Goal: Task Accomplishment & Management: Manage account settings

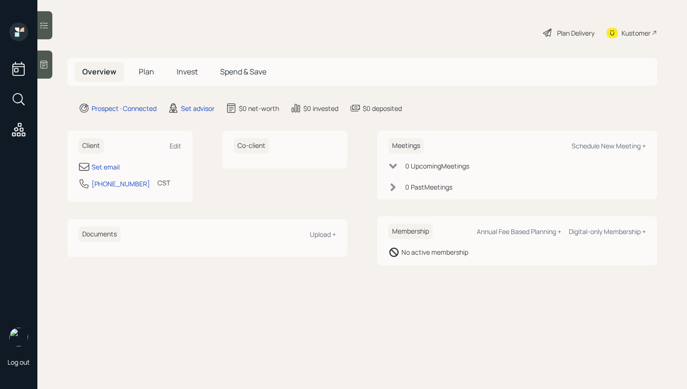
click at [169, 145] on div "Client Edit" at bounding box center [130, 145] width 103 height 15
click at [176, 145] on div "Edit" at bounding box center [176, 145] width 12 height 9
select select "America/[GEOGRAPHIC_DATA]"
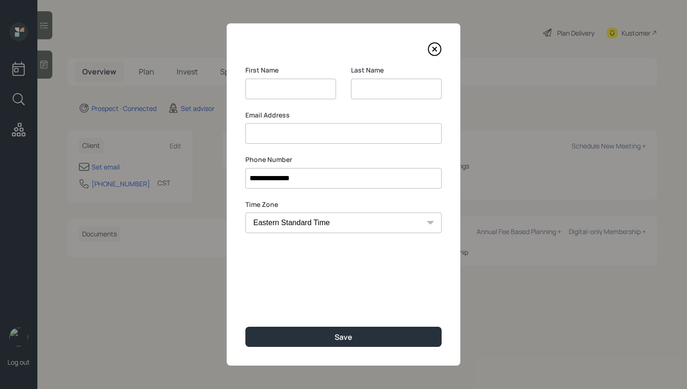
click at [295, 136] on input at bounding box center [343, 133] width 196 height 21
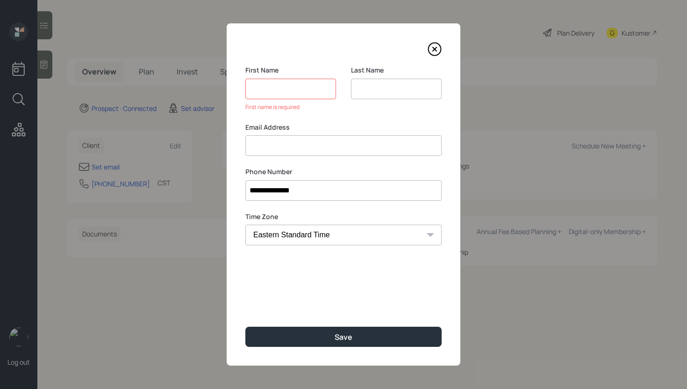
paste input "Thomas Wilson [DOMAIN_NAME][EMAIL_ADDRESS][DOMAIN_NAME]"
drag, startPoint x: 304, startPoint y: 146, endPoint x: 231, endPoint y: 145, distance: 72.5
click at [231, 145] on div "**********" at bounding box center [344, 194] width 234 height 342
type input "[DOMAIN_NAME][EMAIL_ADDRESS][DOMAIN_NAME]"
click at [274, 94] on input at bounding box center [290, 89] width 91 height 21
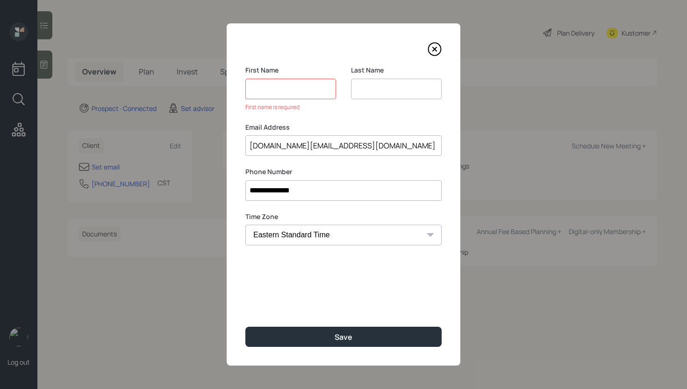
paste input "[PERSON_NAME]"
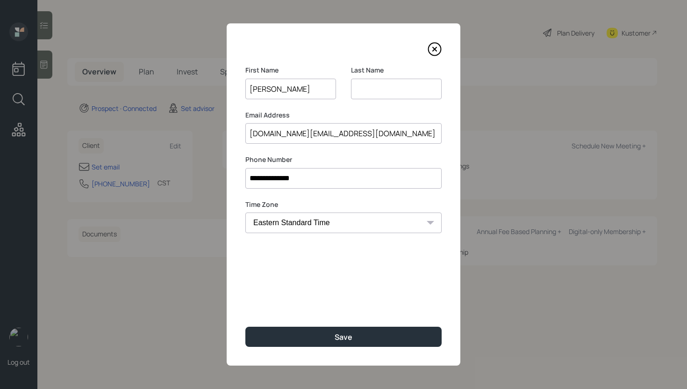
click at [285, 88] on input "[PERSON_NAME]" at bounding box center [290, 89] width 91 height 21
type input "[PERSON_NAME]"
click at [362, 87] on input at bounding box center [396, 89] width 91 height 21
paste input "[PERSON_NAME]"
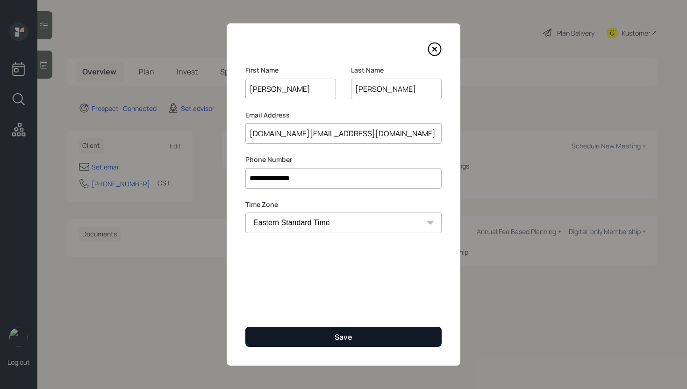
type input "[PERSON_NAME]"
click at [324, 333] on button "Save" at bounding box center [343, 336] width 196 height 20
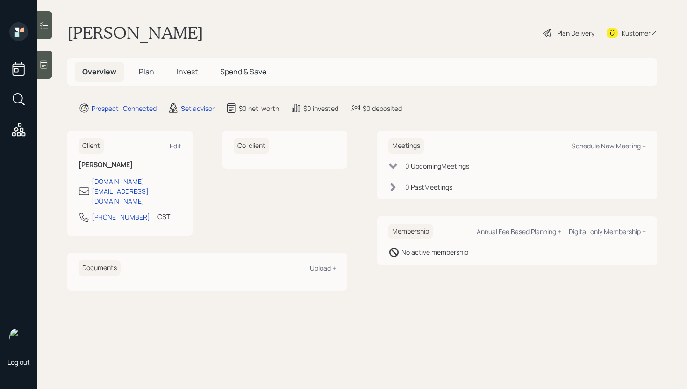
click at [173, 139] on div "Client Edit" at bounding box center [130, 145] width 103 height 15
click at [173, 147] on div "Edit" at bounding box center [176, 145] width 12 height 9
select select "America/[GEOGRAPHIC_DATA]"
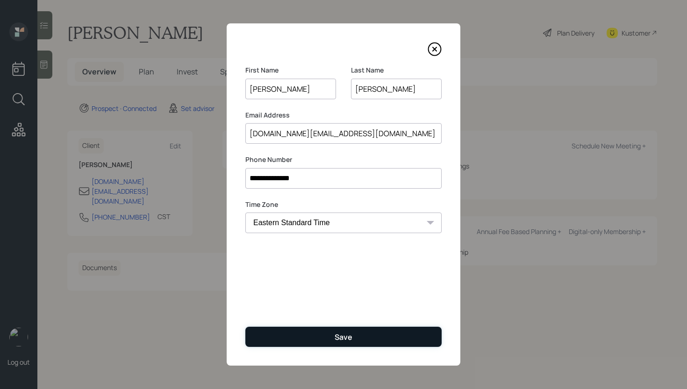
click at [288, 335] on button "Save" at bounding box center [343, 336] width 196 height 20
